Goal: Transaction & Acquisition: Book appointment/travel/reservation

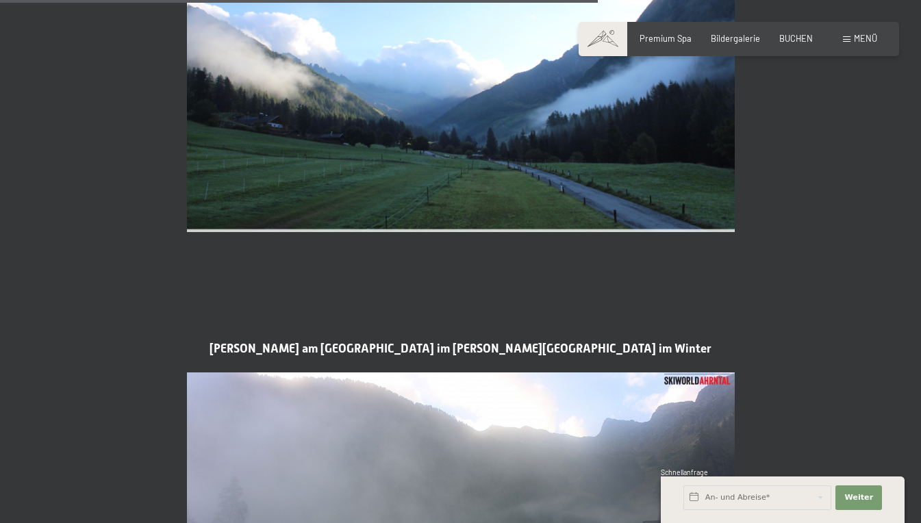
scroll to position [2484, 0]
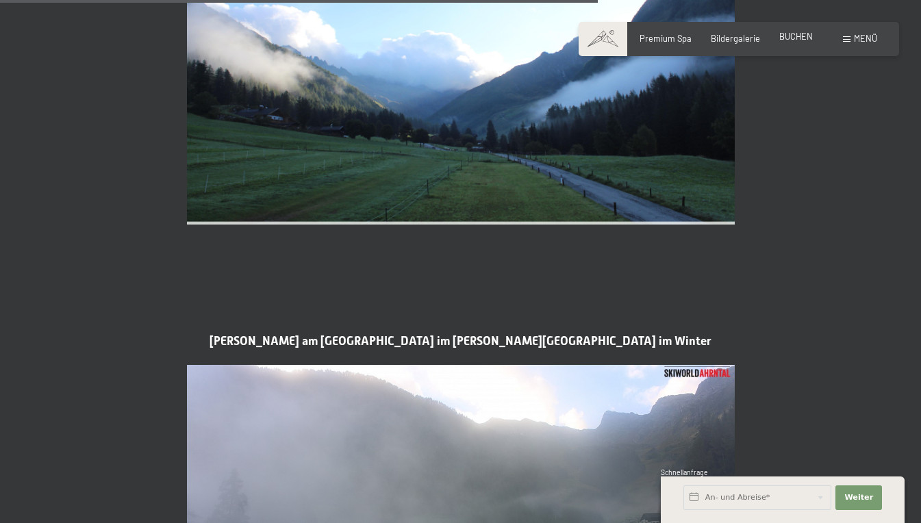
click at [800, 42] on span "BUCHEN" at bounding box center [797, 36] width 34 height 11
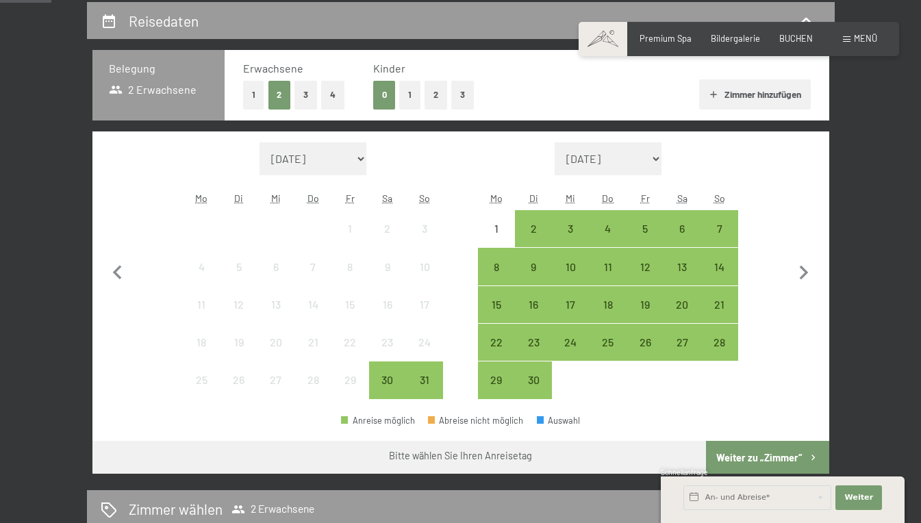
scroll to position [260, 0]
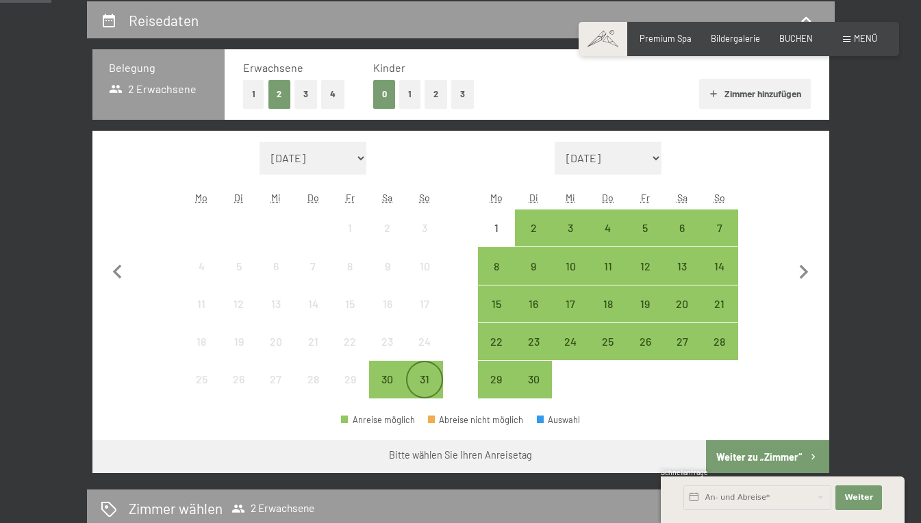
click at [423, 382] on div "31" at bounding box center [425, 391] width 34 height 34
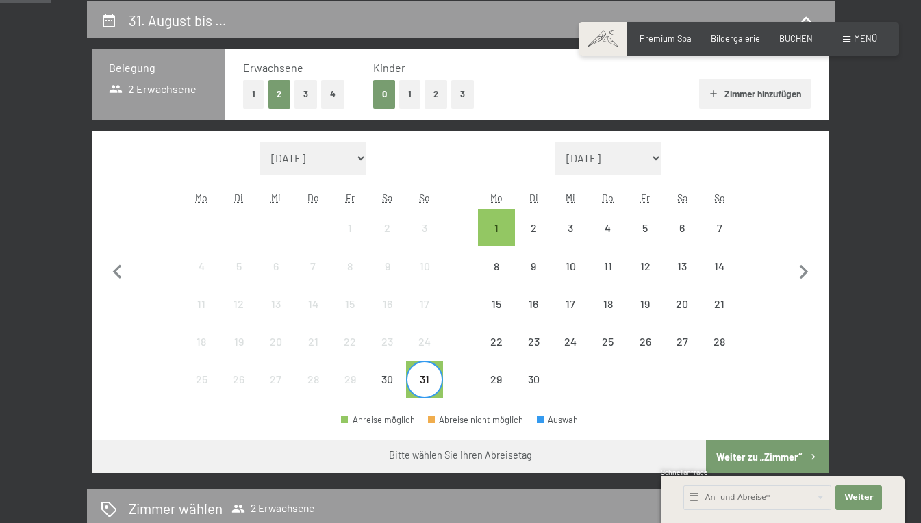
click at [426, 384] on div "31" at bounding box center [425, 391] width 34 height 34
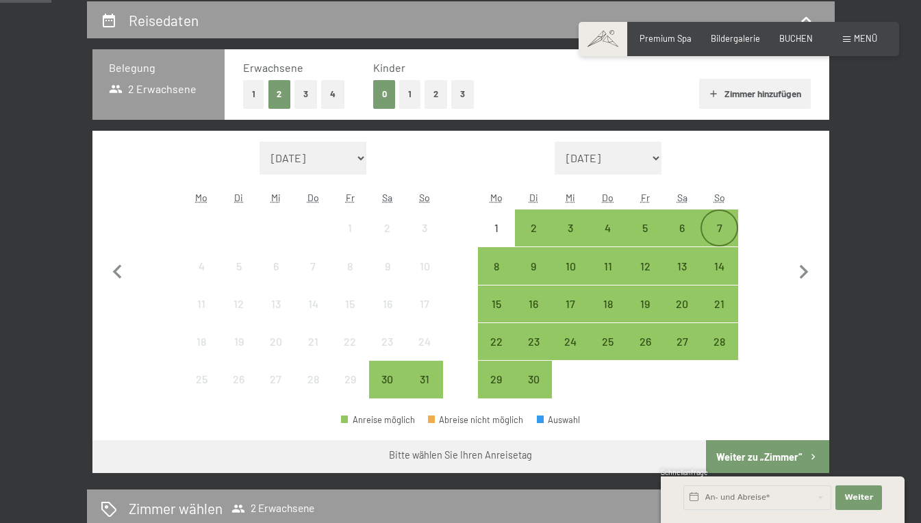
click at [715, 231] on div "7" at bounding box center [719, 240] width 34 height 34
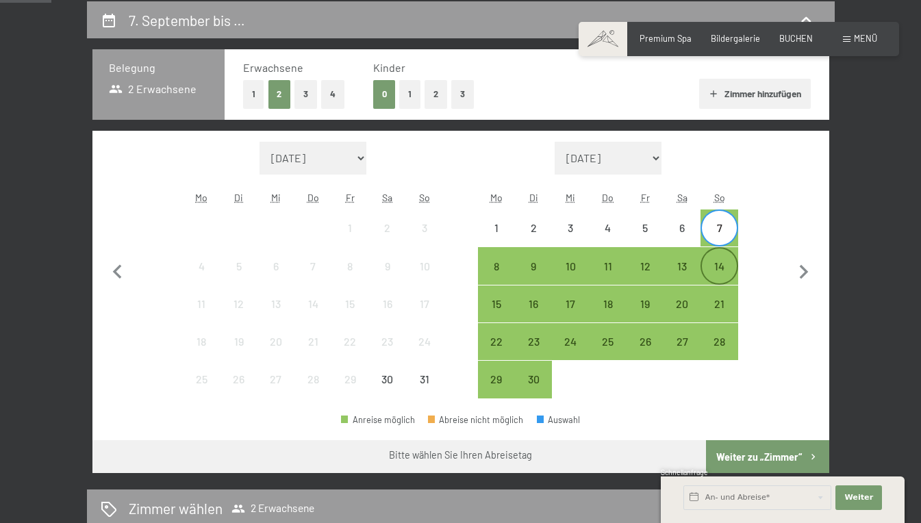
click at [719, 273] on div "14" at bounding box center [719, 278] width 34 height 34
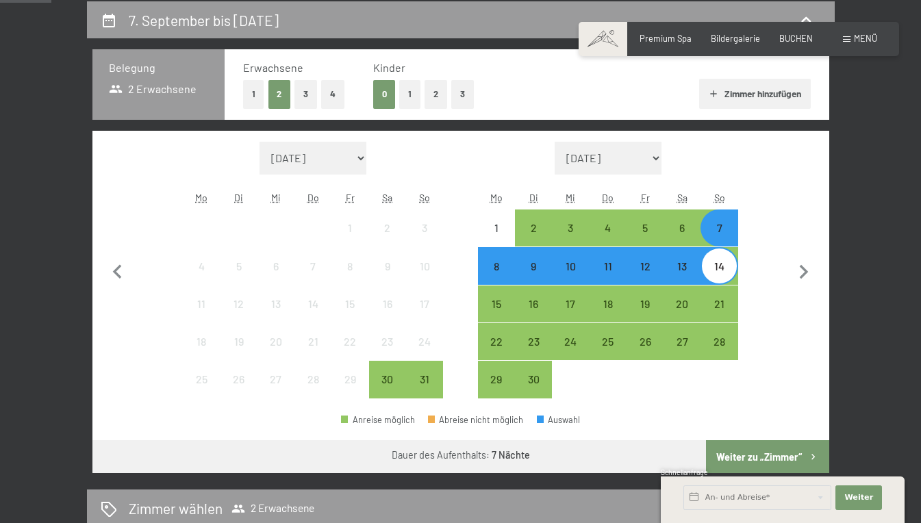
click at [757, 458] on button "Weiter zu „Zimmer“" at bounding box center [767, 457] width 123 height 33
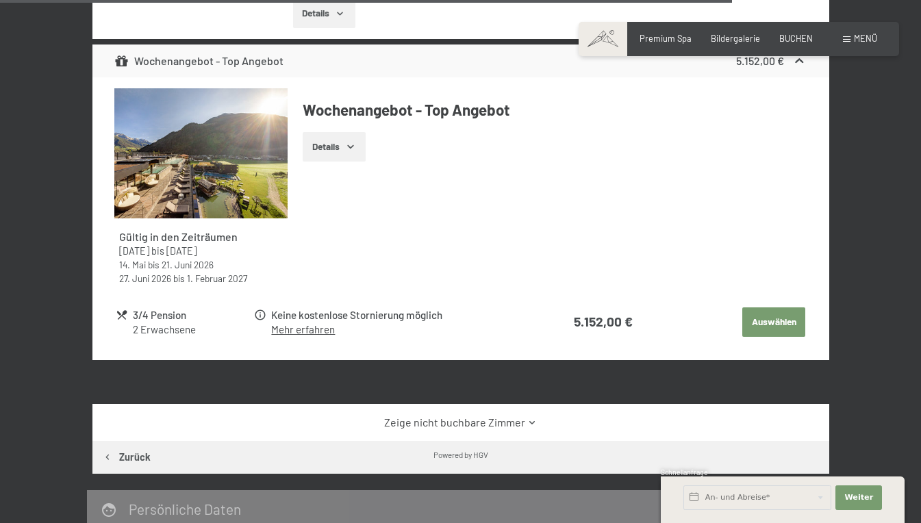
scroll to position [3608, 0]
